Goal: Information Seeking & Learning: Find specific page/section

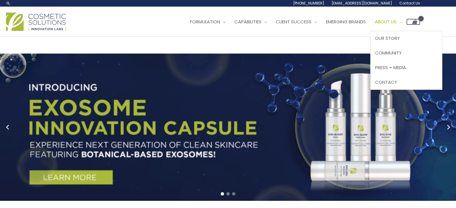
click at [397, 20] on span "About Us" at bounding box center [386, 22] width 22 height 6
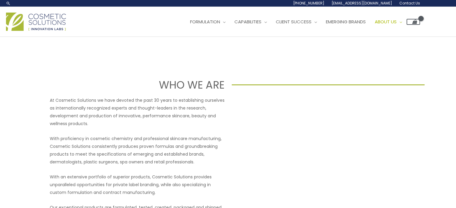
click at [407, 2] on span "Contact Us" at bounding box center [409, 3] width 21 height 5
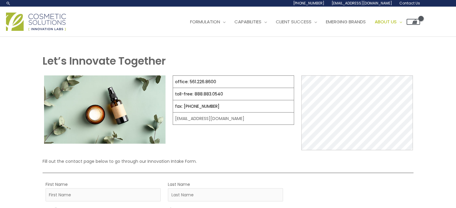
select select
click at [8, 3] on link "Search icon link" at bounding box center [8, 3] width 5 height 5
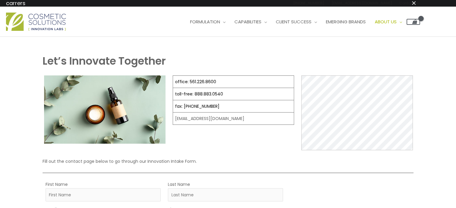
type input "carrers"
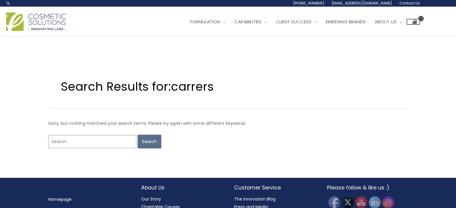
click at [80, 141] on input "Search for:" at bounding box center [92, 141] width 88 height 13
type input "carreers"
click at [138, 135] on input "Search" at bounding box center [150, 142] width 24 height 14
